Goal: Task Accomplishment & Management: Contribute content

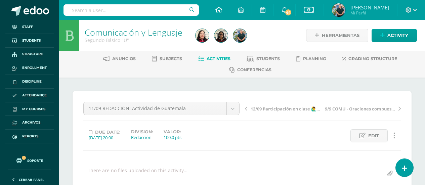
drag, startPoint x: 0, startPoint y: 0, endPoint x: 216, endPoint y: 9, distance: 216.7
click at [216, 9] on icon at bounding box center [218, 10] width 7 height 6
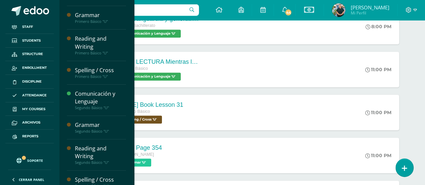
scroll to position [53, 0]
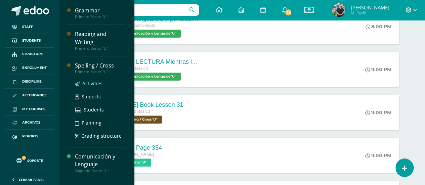
click at [98, 86] on span "Activities" at bounding box center [92, 83] width 20 height 6
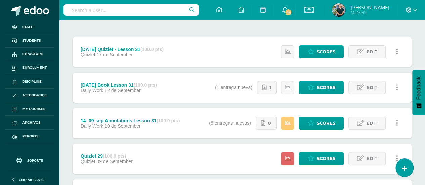
scroll to position [87, 0]
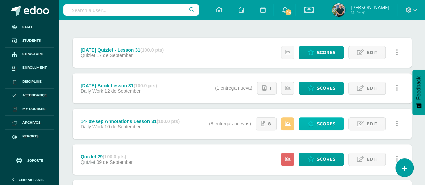
click at [319, 121] on span "Scores" at bounding box center [326, 124] width 18 height 12
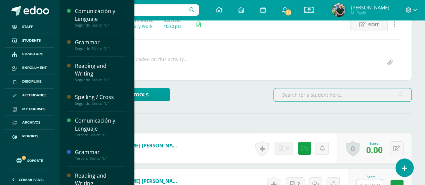
scroll to position [135, 0]
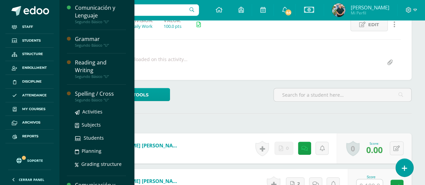
click at [93, 95] on div "Spelling / Cross" at bounding box center [100, 94] width 51 height 8
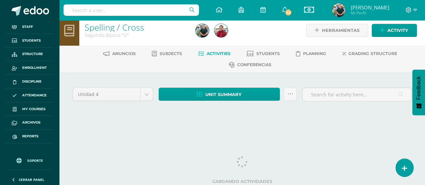
scroll to position [6, 0]
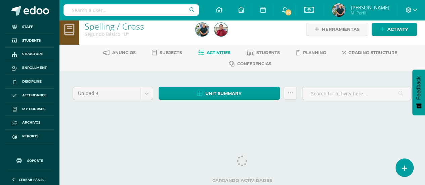
drag, startPoint x: 429, startPoint y: 12, endPoint x: 427, endPoint y: 43, distance: 31.7
click at [425, 43] on html "Staff Students Structure Enrollment Discipline Attendance My courses Archivos R…" at bounding box center [212, 63] width 425 height 138
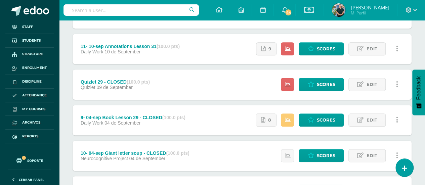
scroll to position [196, 0]
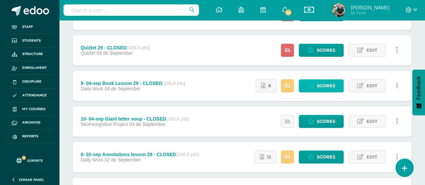
click at [315, 85] on link "Scores" at bounding box center [321, 85] width 45 height 13
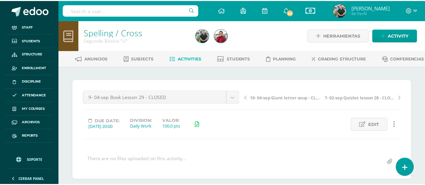
scroll to position [107, 0]
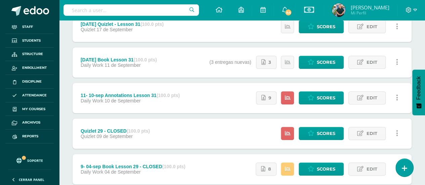
scroll to position [105, 0]
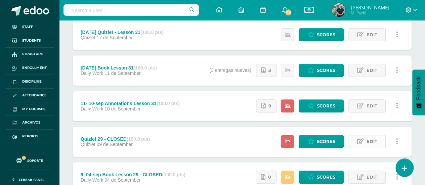
click at [374, 140] on span "Edit" at bounding box center [371, 141] width 11 height 12
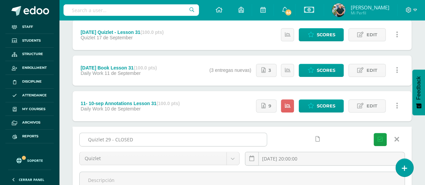
click at [238, 136] on input "Quizlet 29 - CLOSED" at bounding box center [173, 139] width 187 height 13
type input "Quizlet 29"
click at [374, 133] on button "Save" at bounding box center [380, 139] width 13 height 13
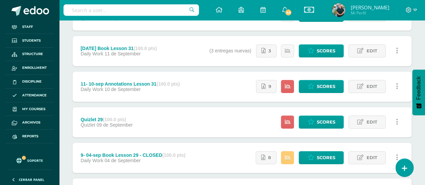
scroll to position [123, 0]
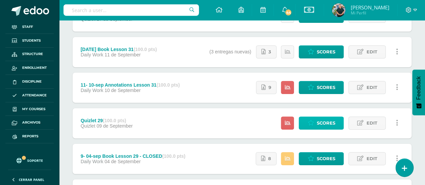
click at [327, 118] on span "Scores" at bounding box center [326, 123] width 18 height 12
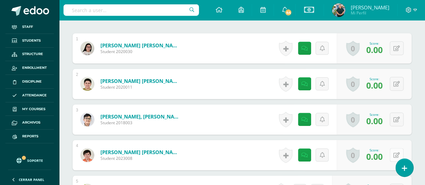
scroll to position [212, 0]
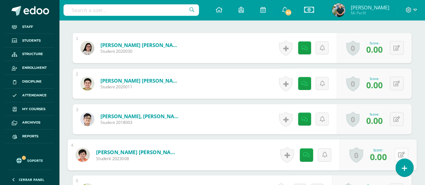
click at [395, 151] on button at bounding box center [401, 155] width 14 height 14
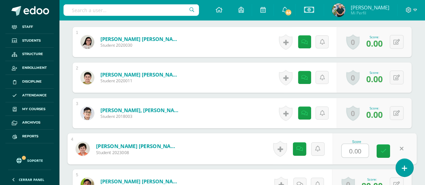
scroll to position [219, 0]
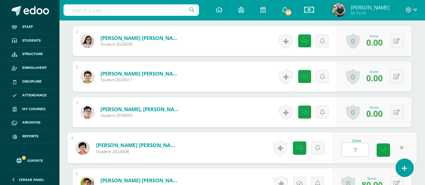
type input "70"
click at [303, 146] on link at bounding box center [301, 147] width 13 height 13
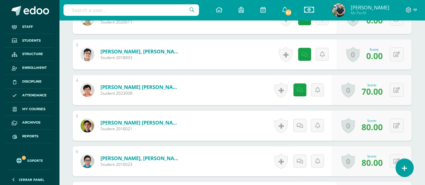
scroll to position [281, 0]
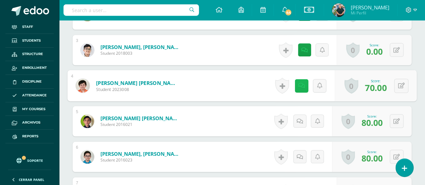
click at [298, 86] on icon at bounding box center [301, 86] width 7 height 6
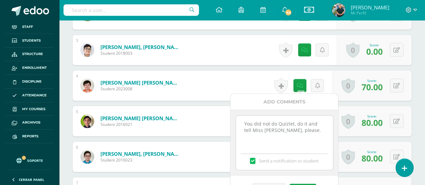
click at [239, 122] on textarea "You did not do Quizlet, do it and tell Miss Mariela, please." at bounding box center [284, 133] width 97 height 34
type textarea "11/09: checked You did not do Quizlet, do it and tell Miss Mariela, please."
click at [304, 184] on button "Save" at bounding box center [303, 188] width 27 height 9
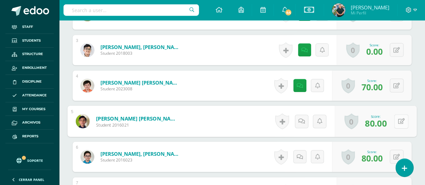
click at [398, 115] on button at bounding box center [401, 121] width 14 height 14
type input "100"
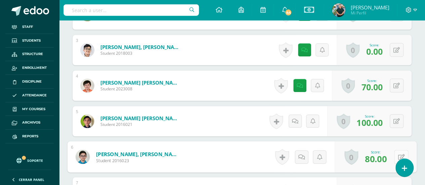
click at [397, 150] on button at bounding box center [401, 157] width 14 height 14
type input "100"
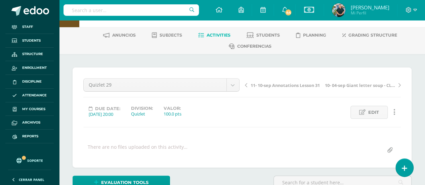
scroll to position [0, 0]
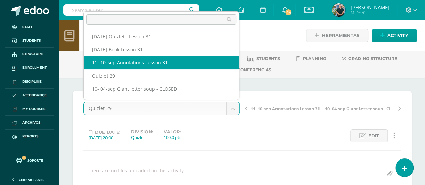
select select "/dashboard/teacher/grade-activity/220103/"
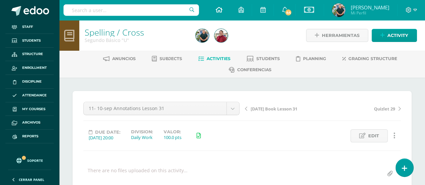
click at [219, 10] on icon at bounding box center [218, 10] width 7 height 6
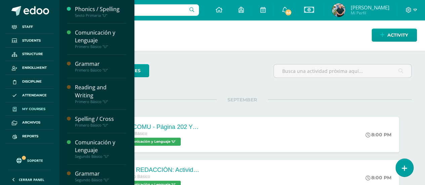
click at [32, 109] on span "My courses" at bounding box center [33, 109] width 23 height 5
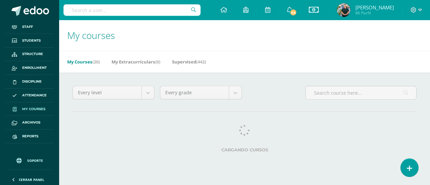
click at [42, 109] on span "My courses" at bounding box center [33, 109] width 23 height 5
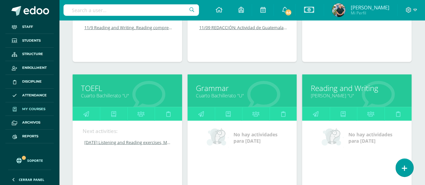
scroll to position [683, 0]
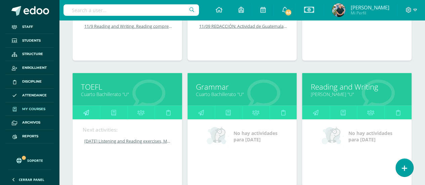
click at [86, 110] on icon at bounding box center [86, 112] width 6 height 13
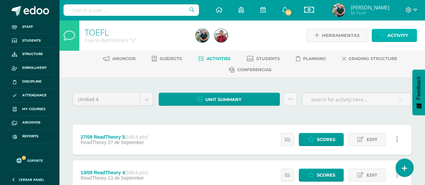
click at [395, 35] on span "Activity" at bounding box center [398, 35] width 21 height 12
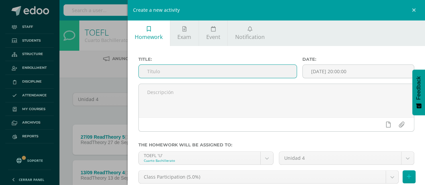
click at [194, 69] on input "text" at bounding box center [218, 71] width 158 height 13
type input "11/09 Notes on Integrated Writing"
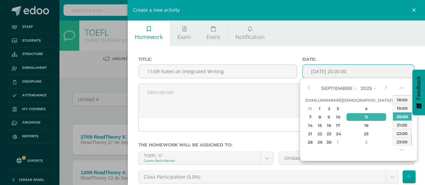
click at [322, 73] on input "[DATE] 20:00:00" at bounding box center [358, 71] width 111 height 13
click at [362, 119] on div "11" at bounding box center [367, 117] width 40 height 8
drag, startPoint x: 401, startPoint y: 118, endPoint x: 406, endPoint y: 143, distance: 25.4
click at [406, 143] on div "00:00 01:00 02:00 03:00 04:00 05:00 06:00 07:00 08:00 09:00 10:00 11:00 12:00 1…" at bounding box center [402, 45] width 19 height 202
click at [406, 143] on div "23:00" at bounding box center [402, 141] width 19 height 8
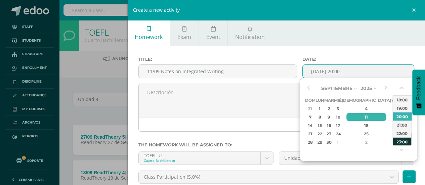
type input "[DATE] 23:00"
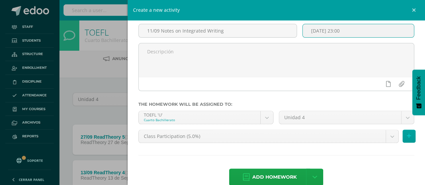
scroll to position [53, 0]
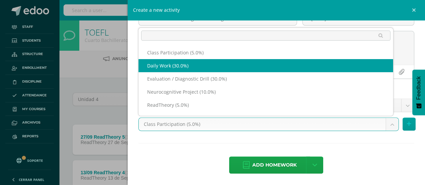
select select "202326"
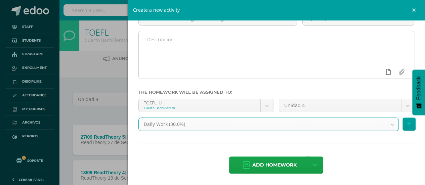
click at [386, 76] on link at bounding box center [388, 72] width 13 height 13
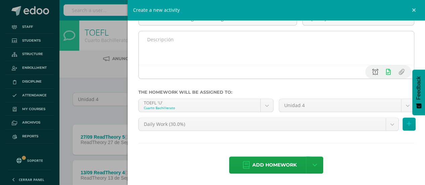
click at [372, 71] on icon at bounding box center [375, 72] width 6 height 6
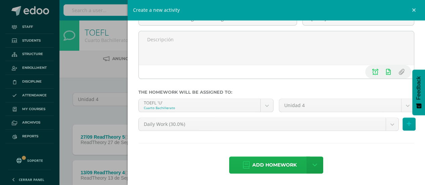
click at [271, 168] on span "Add homework" at bounding box center [274, 165] width 44 height 16
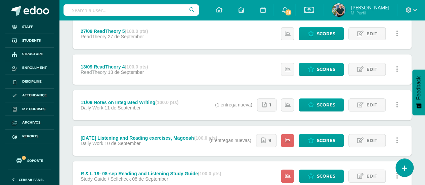
scroll to position [108, 0]
